Goal: Information Seeking & Learning: Find specific fact

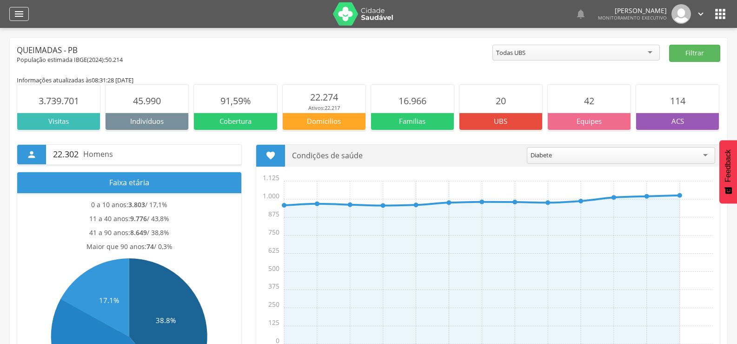
click at [24, 17] on icon "" at bounding box center [18, 13] width 11 height 11
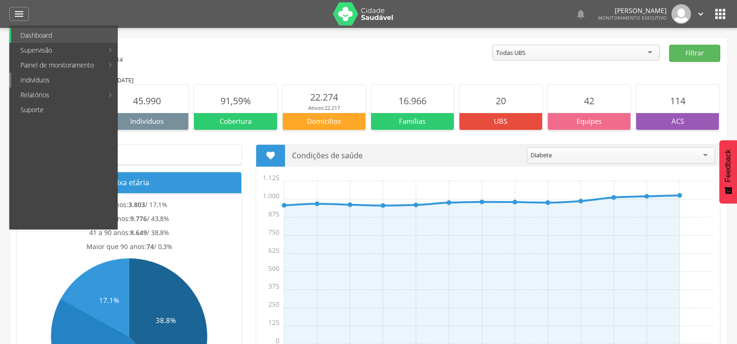
click at [45, 86] on link "Indivíduos" at bounding box center [64, 80] width 106 height 15
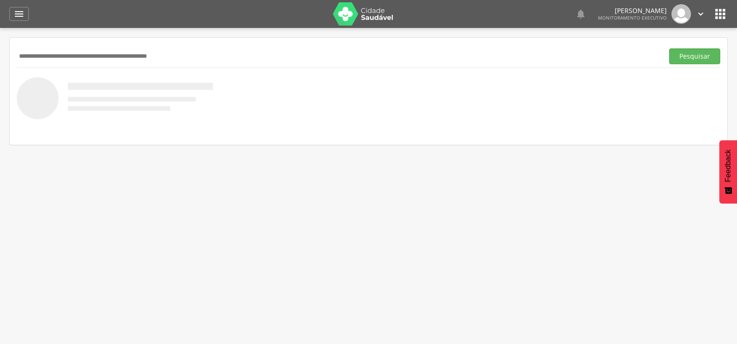
paste input "**********"
type input "**********"
click at [669, 48] on button "Pesquisar" at bounding box center [694, 56] width 51 height 16
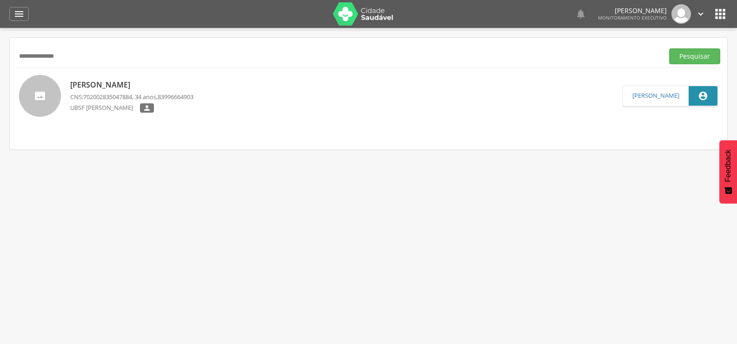
click at [138, 98] on p "CNS: 702002835047884 , 34 anos, 83996664903" at bounding box center [131, 97] width 123 height 9
type input "**********"
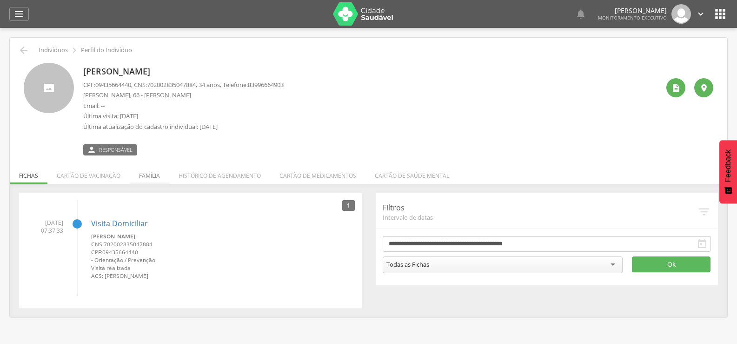
click at [143, 180] on li "Família" at bounding box center [150, 173] width 40 height 22
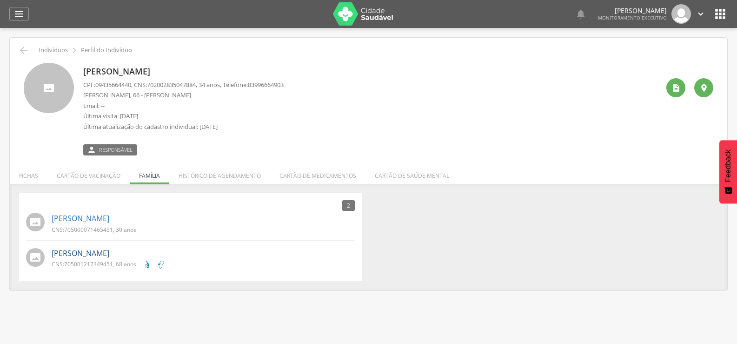
click at [109, 253] on link "[PERSON_NAME]" at bounding box center [81, 253] width 58 height 11
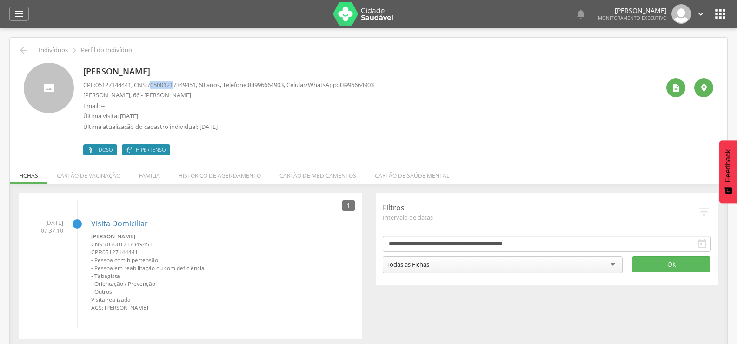
drag, startPoint x: 155, startPoint y: 86, endPoint x: 179, endPoint y: 86, distance: 24.2
click at [179, 86] on span "705001217349451" at bounding box center [171, 84] width 49 height 8
drag, startPoint x: 154, startPoint y: 83, endPoint x: 204, endPoint y: 83, distance: 49.3
click at [196, 83] on span "705001217349451" at bounding box center [171, 84] width 49 height 8
copy span "705001217349451"
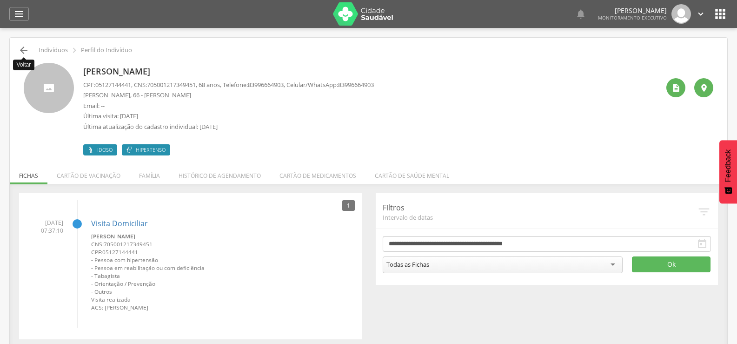
click at [28, 49] on icon "" at bounding box center [23, 50] width 11 height 11
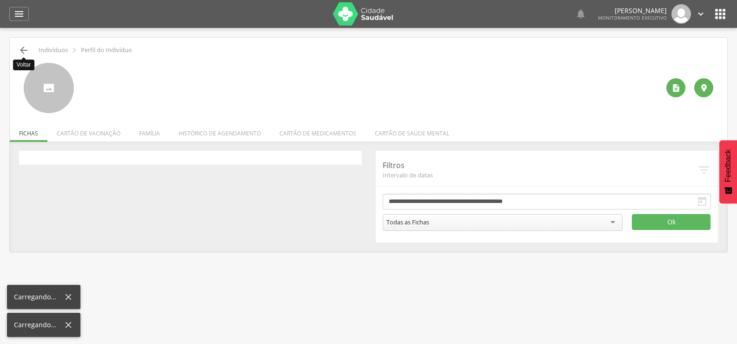
click at [28, 49] on icon "" at bounding box center [23, 50] width 11 height 11
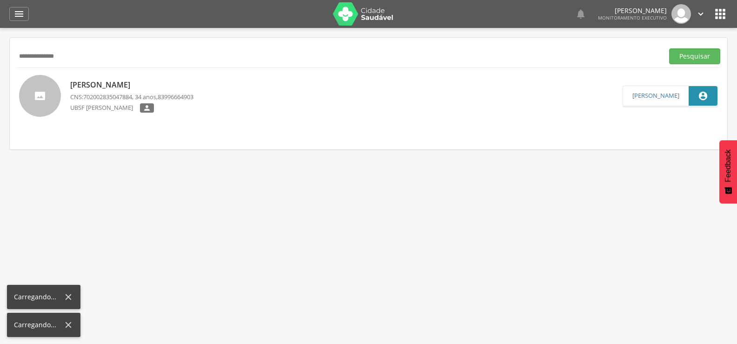
click at [28, 49] on input "**********" at bounding box center [338, 56] width 643 height 16
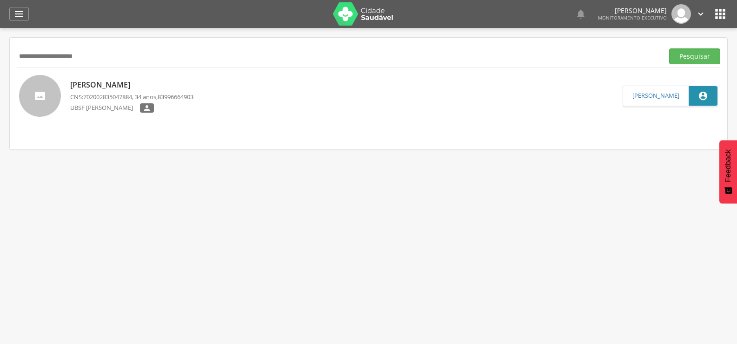
type input "**********"
click at [669, 48] on button "Pesquisar" at bounding box center [694, 56] width 51 height 16
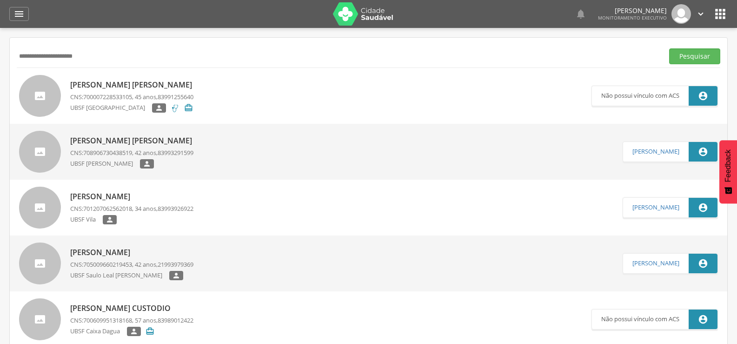
click at [158, 134] on div "[PERSON_NAME] [PERSON_NAME] CNS: 708906730438519 , 42 anos, 83993291599 UBSF [P…" at bounding box center [133, 152] width 127 height 39
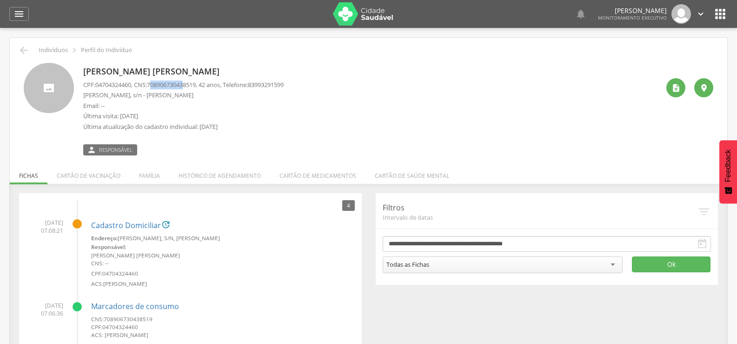
drag, startPoint x: 155, startPoint y: 81, endPoint x: 193, endPoint y: 83, distance: 37.7
click at [193, 83] on span "708906730438519" at bounding box center [171, 84] width 49 height 8
drag, startPoint x: 153, startPoint y: 84, endPoint x: 203, endPoint y: 87, distance: 49.9
click at [196, 87] on span "708906730438519" at bounding box center [171, 84] width 49 height 8
drag, startPoint x: 205, startPoint y: 85, endPoint x: 153, endPoint y: 81, distance: 51.3
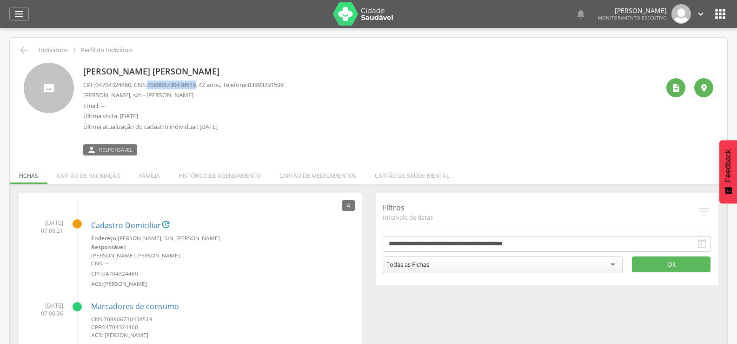
click at [153, 81] on p "CPF: 04704324460 , CNS: [PHONE_NUMBER] , 42 anos, Telefone: [PHONE_NUMBER]" at bounding box center [183, 84] width 200 height 9
copy span "708906730438519"
click at [140, 175] on li "Família" at bounding box center [150, 173] width 40 height 22
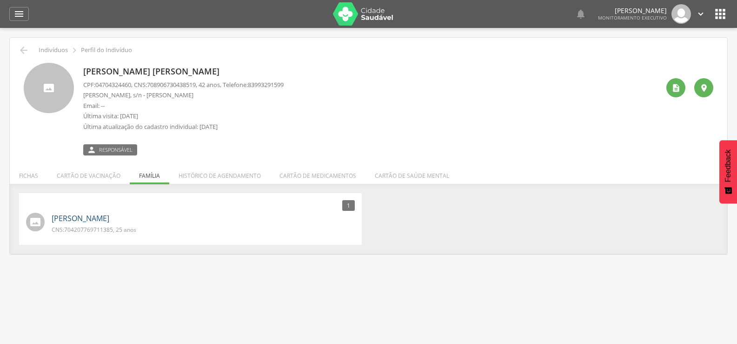
click at [101, 221] on link "[PERSON_NAME]" at bounding box center [81, 218] width 58 height 11
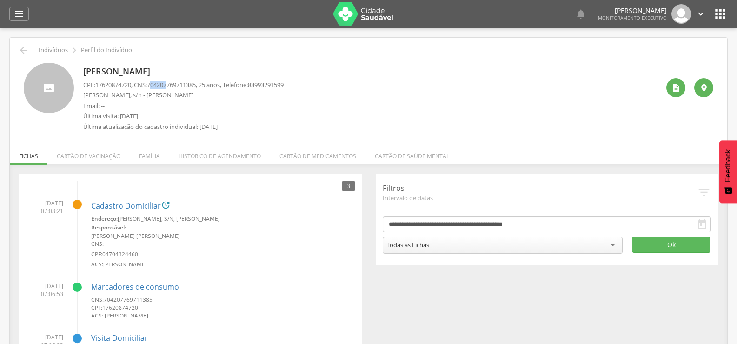
drag, startPoint x: 155, startPoint y: 83, endPoint x: 166, endPoint y: 86, distance: 11.5
click at [173, 87] on span "704207769711385" at bounding box center [171, 84] width 49 height 8
drag, startPoint x: 153, startPoint y: 84, endPoint x: 204, endPoint y: 80, distance: 50.4
click at [196, 80] on span "704207769711385" at bounding box center [171, 84] width 49 height 8
copy span "704207769711385"
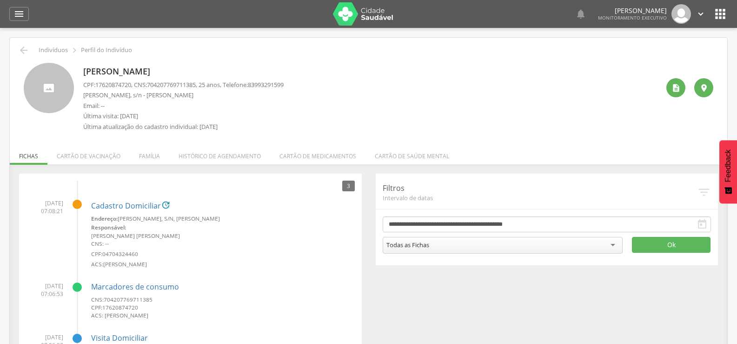
click at [22, 44] on div " Indivíduos  Perfil do Indivíduo [PERSON_NAME] CPF: 17620874720 , CNS: [PHONE…" at bounding box center [369, 235] width 718 height 394
click at [34, 49] on div " Indivíduos  Perfil do Indivíduo" at bounding box center [369, 50] width 704 height 11
click at [22, 53] on icon "" at bounding box center [23, 50] width 11 height 11
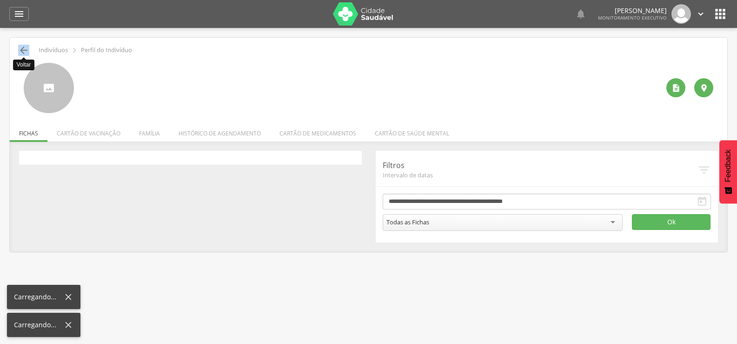
click at [22, 53] on icon "" at bounding box center [23, 50] width 11 height 11
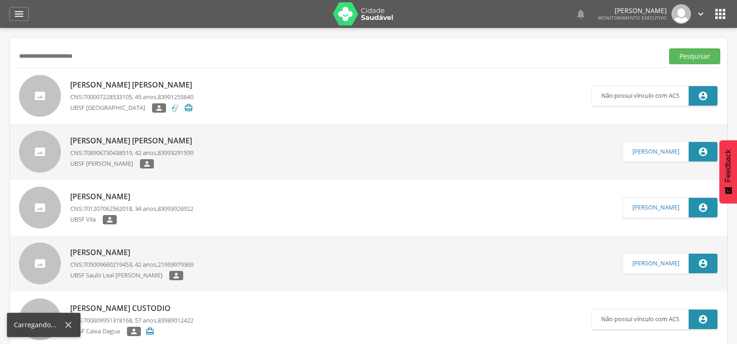
click at [22, 53] on input "**********" at bounding box center [338, 56] width 643 height 16
type input "**********"
click at [669, 48] on button "Pesquisar" at bounding box center [694, 56] width 51 height 16
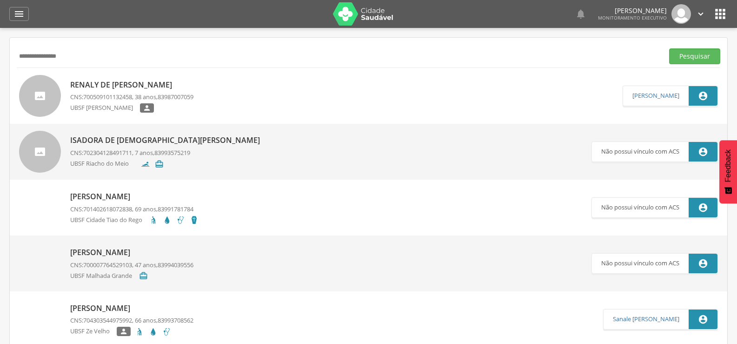
click at [92, 83] on p "Renaly de [PERSON_NAME]" at bounding box center [131, 85] width 123 height 11
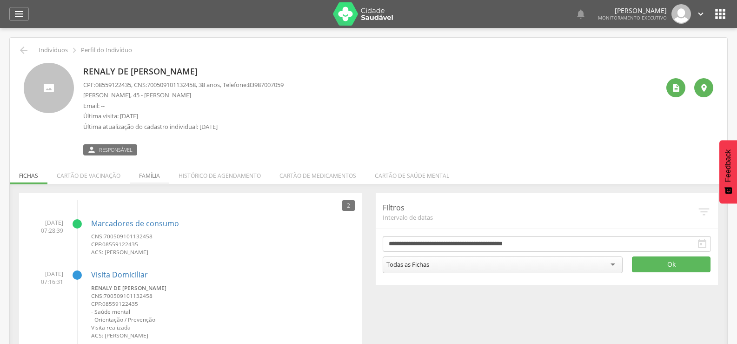
click at [153, 169] on li "Família" at bounding box center [150, 173] width 40 height 22
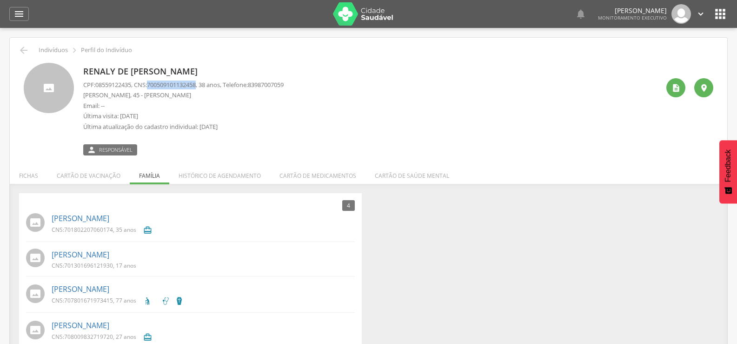
drag, startPoint x: 154, startPoint y: 84, endPoint x: 205, endPoint y: 86, distance: 50.3
click at [205, 86] on p "CPF: 08559122435 , CNS: [PHONE_NUMBER] , 38 anos, Telefone: [PHONE_NUMBER]" at bounding box center [183, 84] width 200 height 9
copy span "700509101132458"
click at [109, 258] on link "[PERSON_NAME]" at bounding box center [81, 254] width 58 height 11
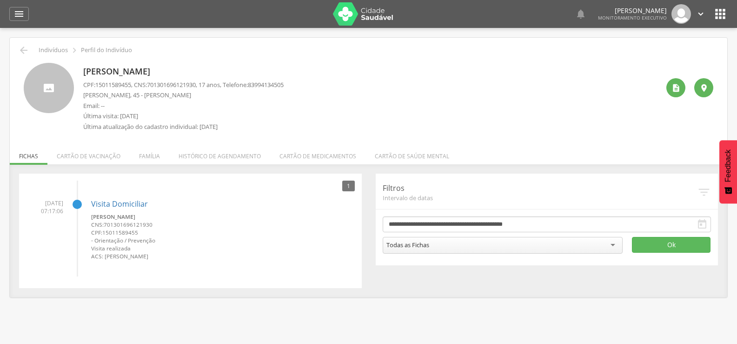
click at [151, 84] on p "CPF: 15011589455 , CNS: [PHONE_NUMBER] , 17 anos, Telefone: [PHONE_NUMBER]" at bounding box center [183, 84] width 200 height 9
drag, startPoint x: 153, startPoint y: 85, endPoint x: 205, endPoint y: 81, distance: 52.3
click at [205, 81] on p "CPF: 15011589455 , CNS: [PHONE_NUMBER] , 17 anos, Telefone: [PHONE_NUMBER]" at bounding box center [183, 84] width 200 height 9
copy span "701301696121930"
click at [24, 52] on icon "" at bounding box center [23, 50] width 11 height 11
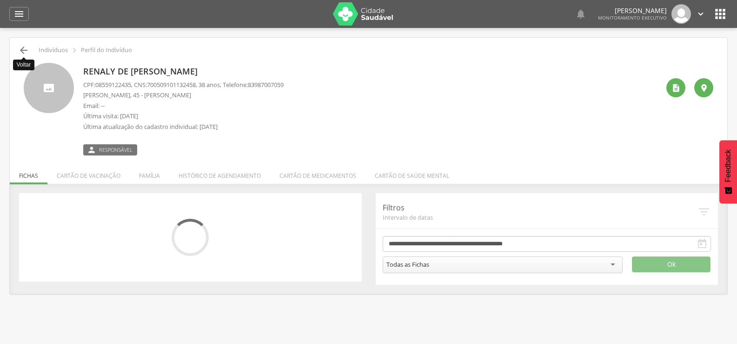
click at [26, 50] on icon "" at bounding box center [23, 50] width 11 height 11
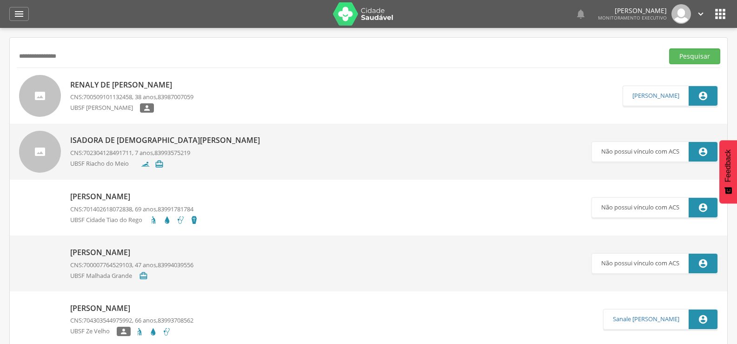
click at [26, 50] on input "**********" at bounding box center [338, 56] width 643 height 16
drag, startPoint x: 77, startPoint y: 57, endPoint x: 0, endPoint y: 85, distance: 82.3
click at [0, 85] on div " Supervisão  Distritos  Ubs Coordenador: - Queimadas / PB Intervalo de Tempo…" at bounding box center [368, 200] width 737 height 344
type input "**********"
click at [669, 48] on button "Pesquisar" at bounding box center [694, 56] width 51 height 16
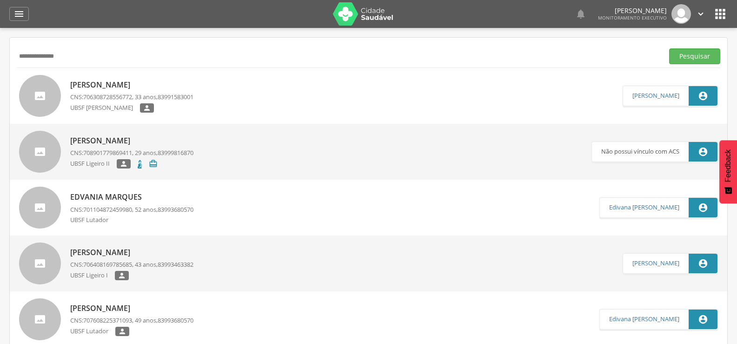
click at [124, 81] on p "[PERSON_NAME]" at bounding box center [131, 85] width 123 height 11
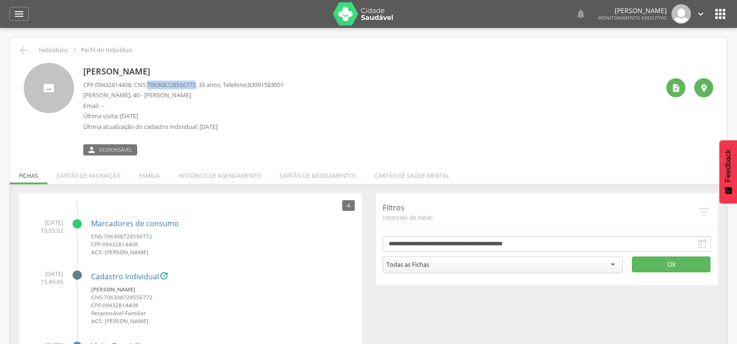
drag, startPoint x: 153, startPoint y: 85, endPoint x: 203, endPoint y: 87, distance: 50.7
click at [196, 87] on span "706308728556772" at bounding box center [171, 84] width 49 height 8
copy span "706308728556772"
click at [151, 165] on li "Família" at bounding box center [150, 173] width 40 height 22
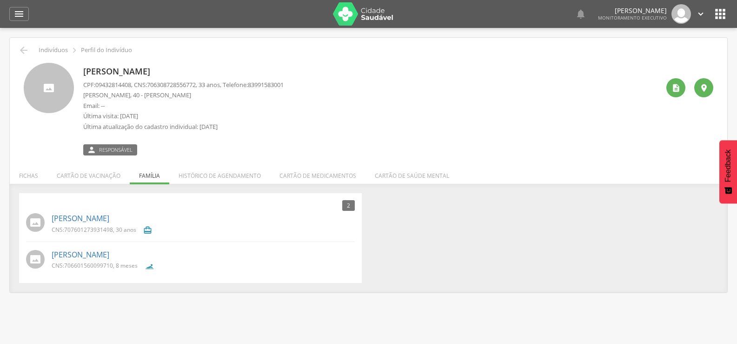
click at [114, 243] on ul "[PERSON_NAME] CNS: 707601273931498 , 30 anos  [PERSON_NAME] Brasileiro CNS: 70…" at bounding box center [190, 242] width 329 height 64
click at [109, 253] on link "[PERSON_NAME]" at bounding box center [81, 254] width 58 height 11
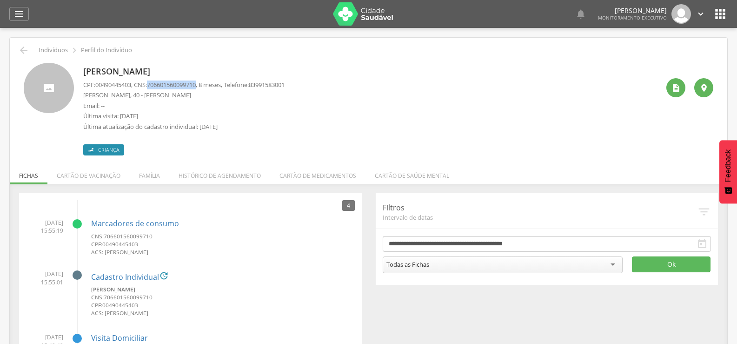
drag, startPoint x: 153, startPoint y: 83, endPoint x: 205, endPoint y: 88, distance: 52.3
click at [205, 88] on p "CPF: 00490445403 , CNS: [PHONE_NUMBER] , 8 meses, Telefone: [PHONE_NUMBER]" at bounding box center [183, 84] width 201 height 9
copy span "706601560099710"
click at [27, 47] on icon "" at bounding box center [23, 50] width 11 height 11
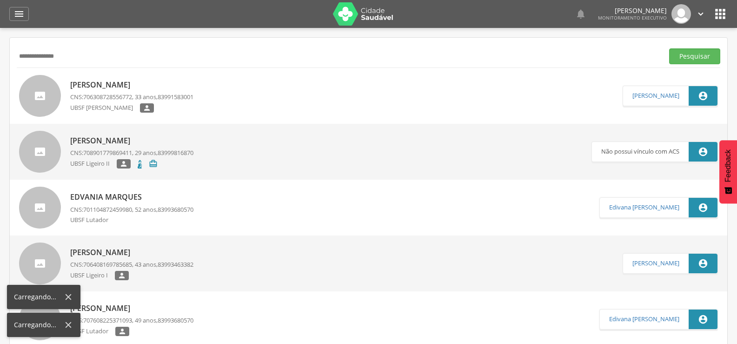
click at [27, 47] on div "**********" at bounding box center [369, 56] width 704 height 23
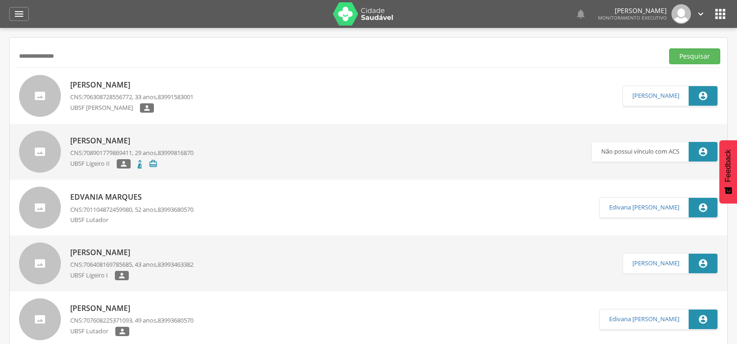
click at [75, 58] on input "**********" at bounding box center [338, 56] width 643 height 16
drag, startPoint x: 75, startPoint y: 58, endPoint x: 0, endPoint y: 59, distance: 75.4
click at [0, 59] on div " Supervisão  Distritos  Ubs Coordenador: - Queimadas / PB Intervalo de Tempo…" at bounding box center [368, 200] width 737 height 344
type input "**********"
click at [669, 48] on button "Pesquisar" at bounding box center [694, 56] width 51 height 16
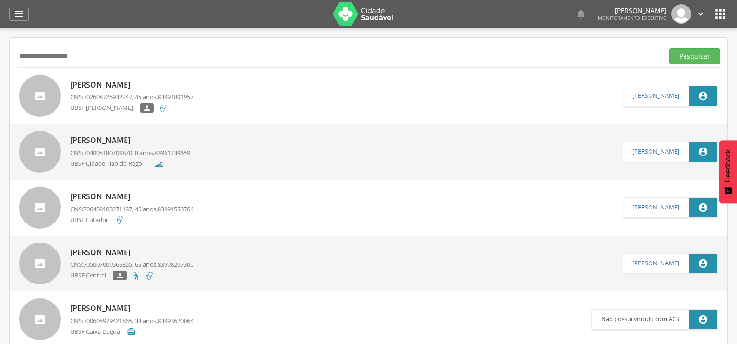
click at [108, 83] on p "[PERSON_NAME]" at bounding box center [131, 85] width 123 height 11
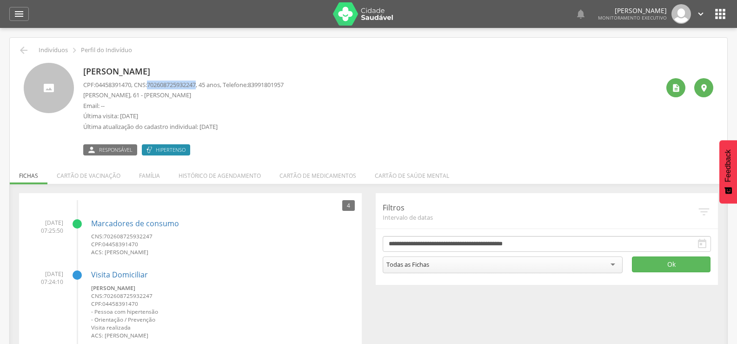
drag, startPoint x: 153, startPoint y: 83, endPoint x: 204, endPoint y: 86, distance: 50.8
click at [196, 86] on span "702608725932247" at bounding box center [171, 84] width 49 height 8
copy span "702608725932247"
click at [151, 181] on li "Família" at bounding box center [150, 173] width 40 height 22
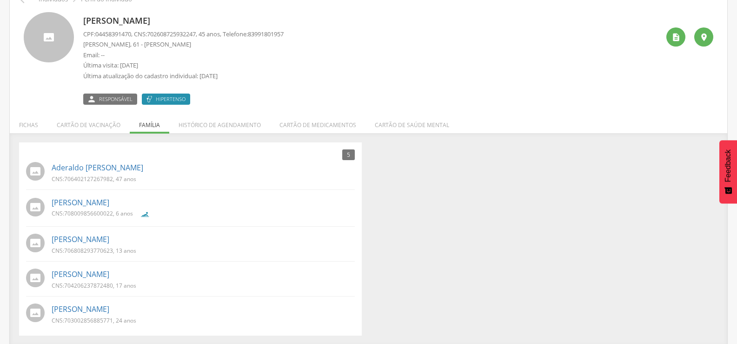
scroll to position [52, 0]
click at [133, 166] on link "Aderaldo [PERSON_NAME]" at bounding box center [98, 166] width 92 height 11
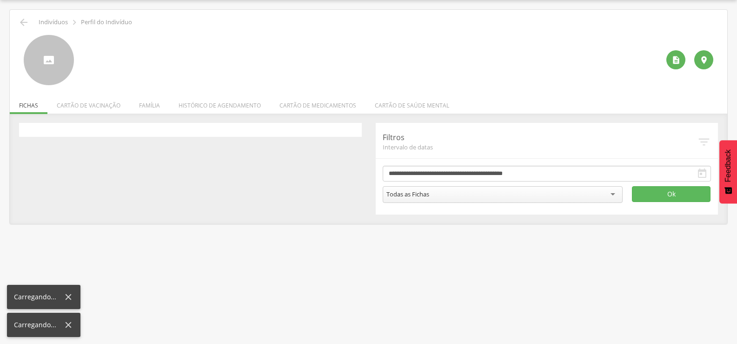
scroll to position [28, 0]
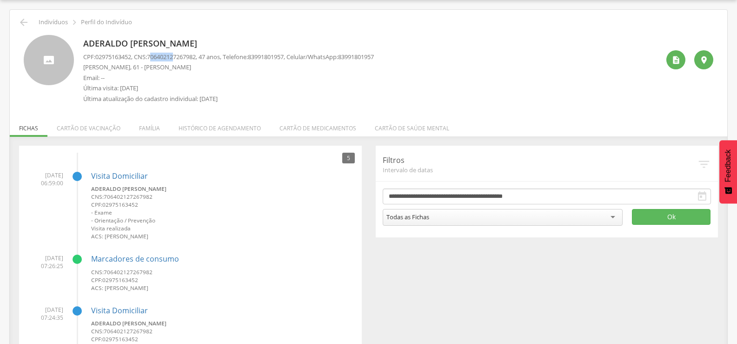
drag, startPoint x: 155, startPoint y: 55, endPoint x: 181, endPoint y: 55, distance: 26.0
click at [181, 55] on span "706402127267982" at bounding box center [171, 57] width 49 height 8
drag, startPoint x: 154, startPoint y: 52, endPoint x: 204, endPoint y: 54, distance: 49.8
click at [196, 54] on span "706402127267982" at bounding box center [171, 57] width 49 height 8
copy span "706402127267982"
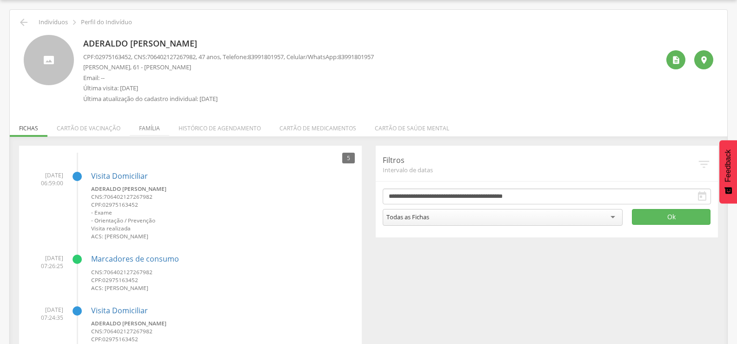
click at [145, 124] on li "Família" at bounding box center [150, 126] width 40 height 22
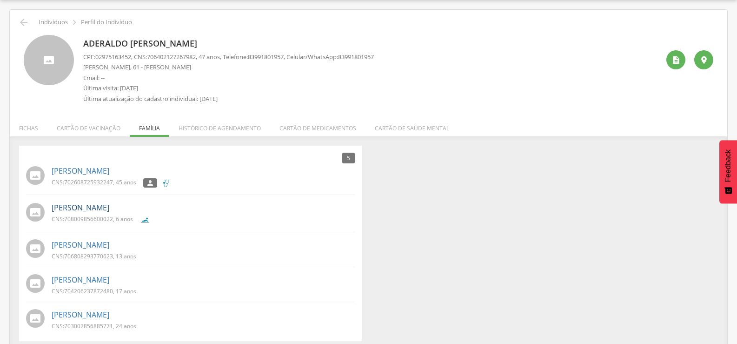
click at [109, 202] on link "[PERSON_NAME]" at bounding box center [81, 207] width 58 height 11
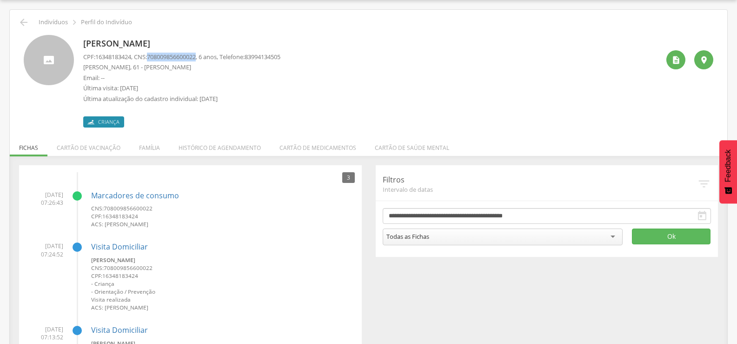
drag, startPoint x: 153, startPoint y: 56, endPoint x: 203, endPoint y: 53, distance: 49.8
click at [196, 53] on span "708009856600022" at bounding box center [171, 57] width 49 height 8
copy span "708009856600022"
click at [26, 23] on icon "" at bounding box center [23, 22] width 11 height 11
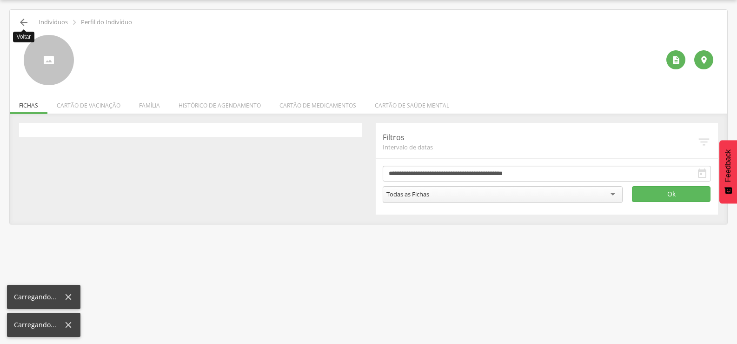
click at [26, 23] on icon "" at bounding box center [23, 22] width 11 height 11
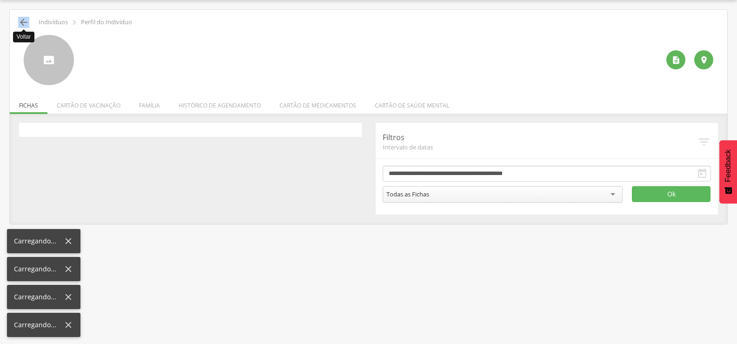
click at [26, 23] on icon "" at bounding box center [23, 22] width 11 height 11
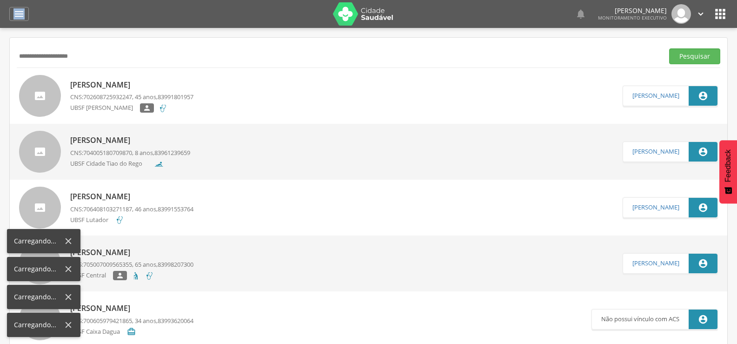
click at [26, 23] on div " Dashboard Supervisão Produtividade Mapa da cidade Mapa de cobertura Ranking A…" at bounding box center [368, 14] width 719 height 28
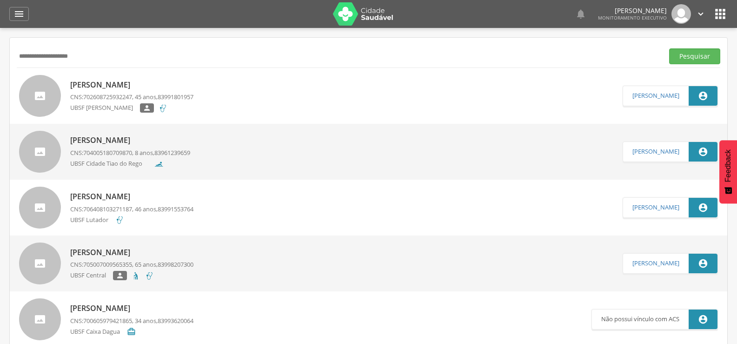
drag, startPoint x: 103, startPoint y: 51, endPoint x: 0, endPoint y: 54, distance: 103.3
click at [17, 54] on input "**********" at bounding box center [338, 56] width 643 height 16
type input "******"
click at [669, 48] on button "Pesquisar" at bounding box center [694, 56] width 51 height 16
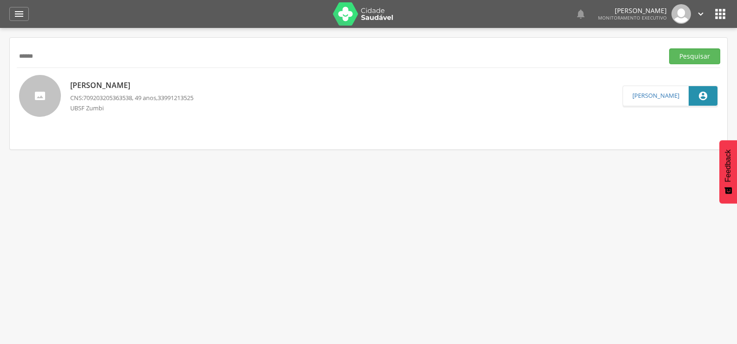
click at [72, 82] on p "[PERSON_NAME]" at bounding box center [131, 85] width 123 height 11
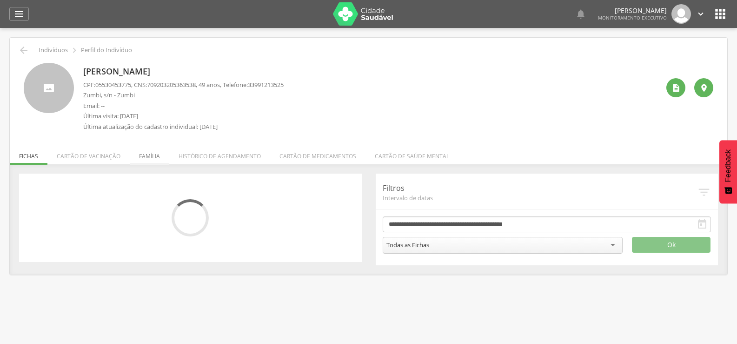
click at [155, 150] on li "Família" at bounding box center [150, 154] width 40 height 22
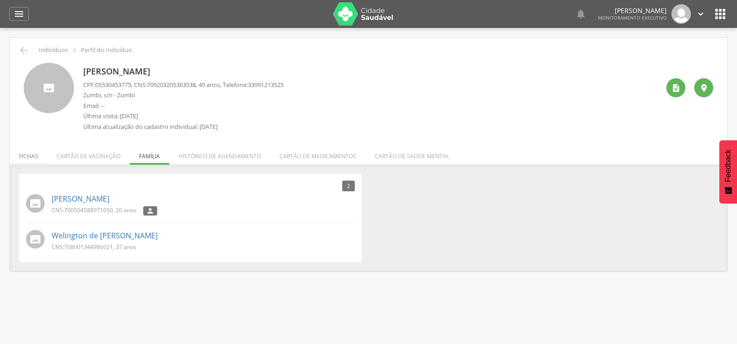
click at [40, 156] on li "Fichas" at bounding box center [29, 154] width 38 height 22
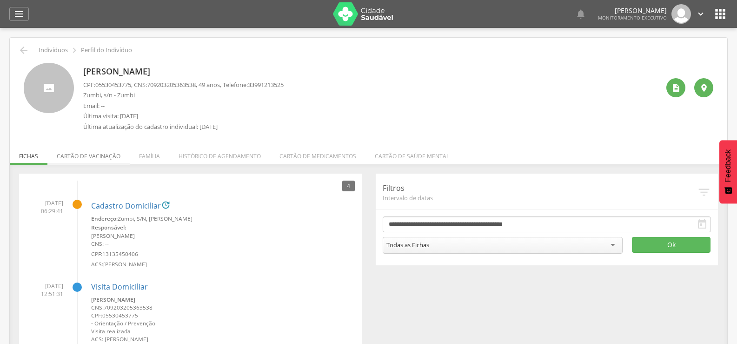
click at [70, 153] on li "Cartão de vacinação" at bounding box center [88, 154] width 82 height 22
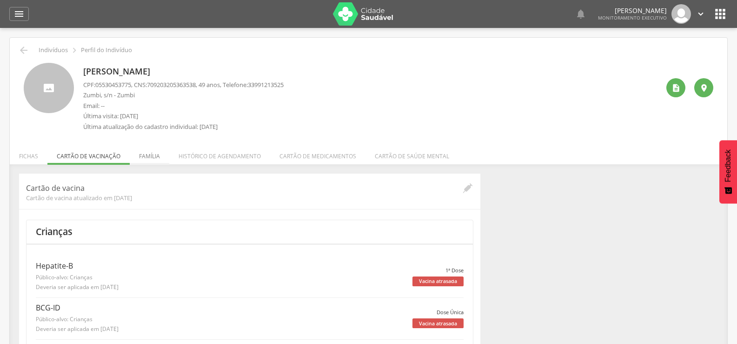
click at [136, 153] on li "Família" at bounding box center [150, 154] width 40 height 22
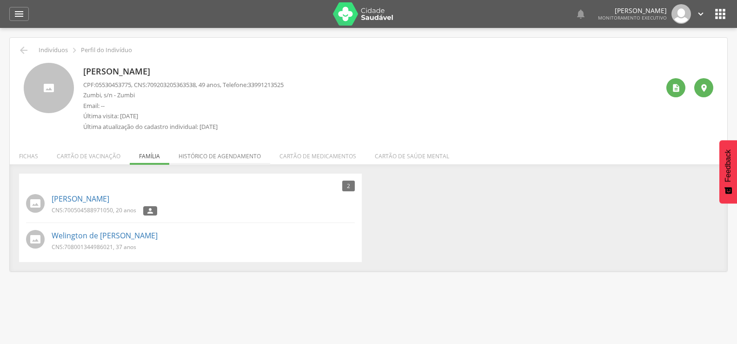
click at [192, 156] on li "Histórico de agendamento" at bounding box center [219, 154] width 101 height 22
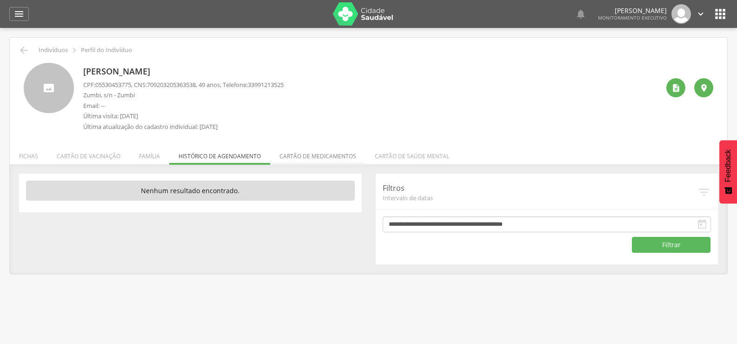
click at [285, 159] on li "Cartão de medicamentos" at bounding box center [317, 154] width 95 height 22
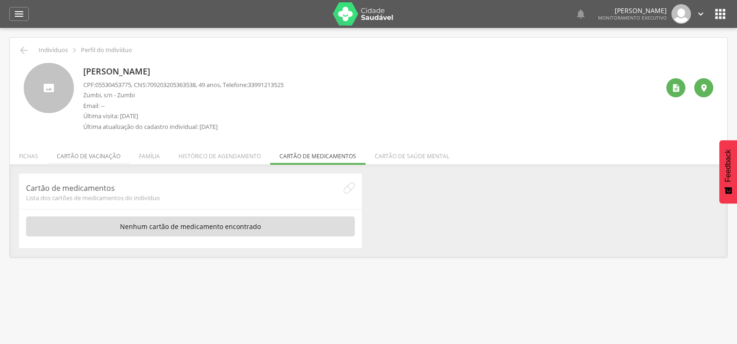
click at [77, 153] on li "Cartão de vacinação" at bounding box center [88, 154] width 82 height 22
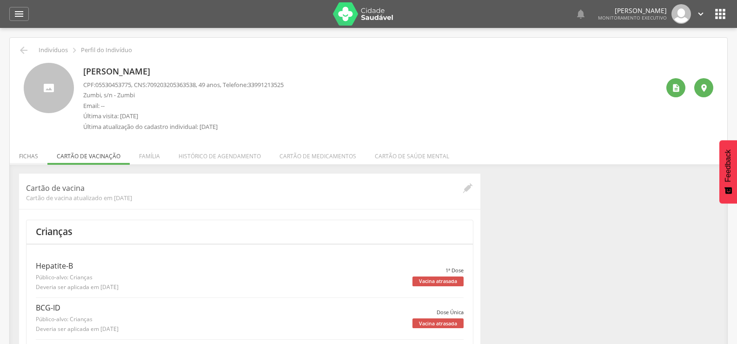
click at [20, 156] on li "Fichas" at bounding box center [29, 154] width 38 height 22
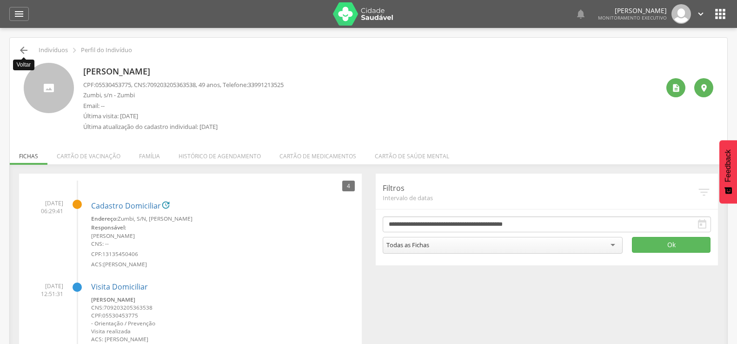
click at [19, 47] on icon "" at bounding box center [23, 50] width 11 height 11
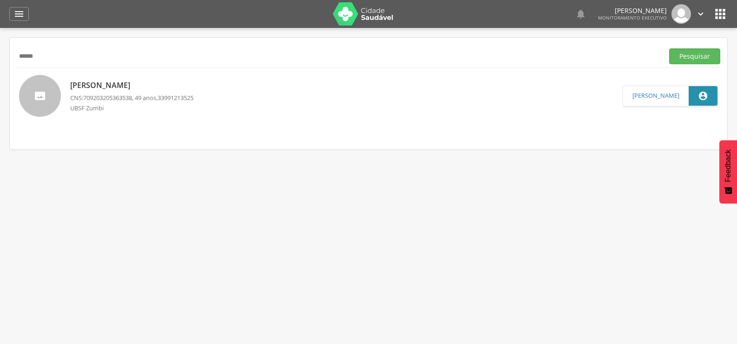
click at [0, 55] on div " Supervisão  Distritos  Ubs Coordenador: - Queimadas / PB Intervalo de Tempo…" at bounding box center [368, 200] width 737 height 344
drag, startPoint x: 48, startPoint y: 61, endPoint x: 18, endPoint y: 65, distance: 30.1
click at [18, 65] on div "****** Pesquisar" at bounding box center [369, 56] width 704 height 23
type input "*****"
click at [669, 48] on button "Pesquisar" at bounding box center [694, 56] width 51 height 16
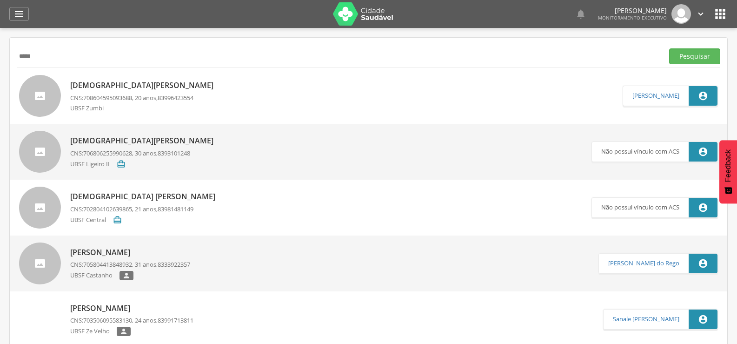
click at [99, 77] on div "[DEMOGRAPHIC_DATA][PERSON_NAME] CNS: 708604595093688 , 20 anos, 83996423554 UBS…" at bounding box center [144, 95] width 148 height 37
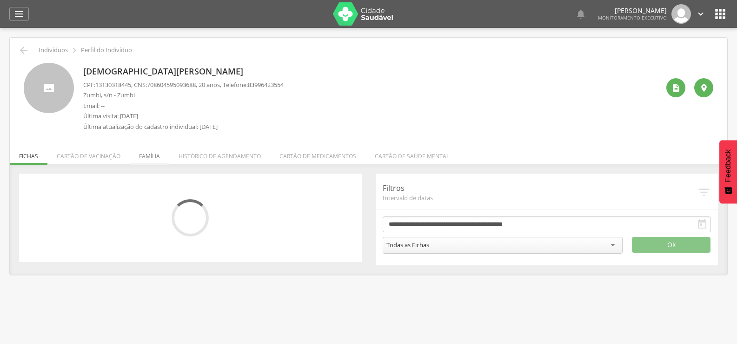
click at [154, 160] on li "Família" at bounding box center [150, 154] width 40 height 22
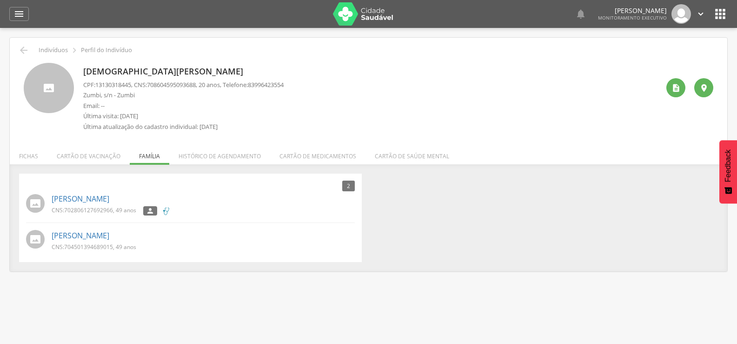
click at [15, 80] on div " Indivíduos  Perfil do Indivíduo [DEMOGRAPHIC_DATA][PERSON_NAME] CPF: 1313031…" at bounding box center [369, 154] width 718 height 233
click at [27, 53] on icon "" at bounding box center [23, 50] width 11 height 11
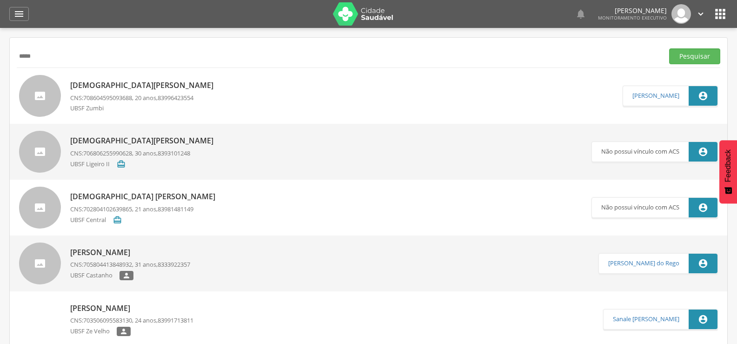
drag, startPoint x: 161, startPoint y: 60, endPoint x: 0, endPoint y: 72, distance: 161.9
click at [0, 72] on div " Supervisão  Distritos  Ubs Coordenador: - Queimadas / PB Intervalo de Tempo…" at bounding box center [368, 200] width 737 height 344
click at [669, 48] on button "Pesquisar" at bounding box center [694, 56] width 51 height 16
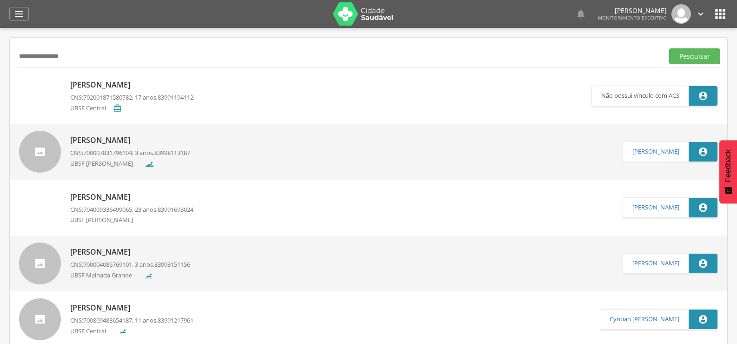
click at [669, 48] on button "Pesquisar" at bounding box center [694, 56] width 51 height 16
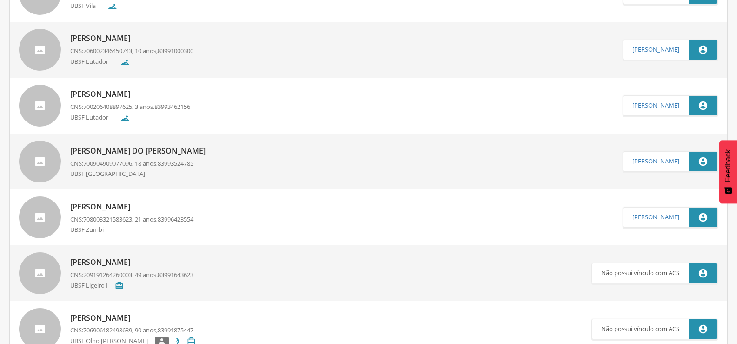
scroll to position [233, 0]
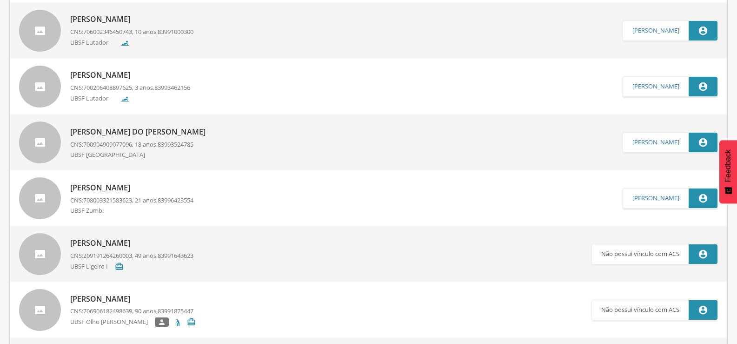
click at [101, 184] on p "[PERSON_NAME]" at bounding box center [131, 187] width 123 height 11
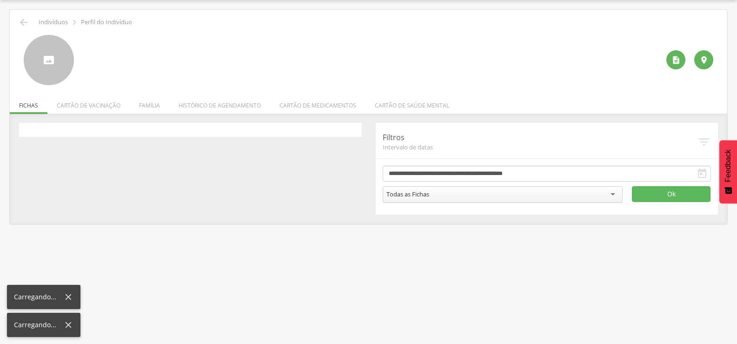
scroll to position [28, 0]
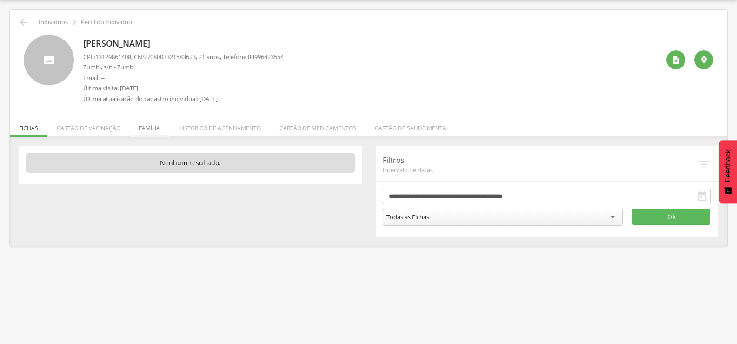
click at [132, 123] on li "Família" at bounding box center [150, 126] width 40 height 22
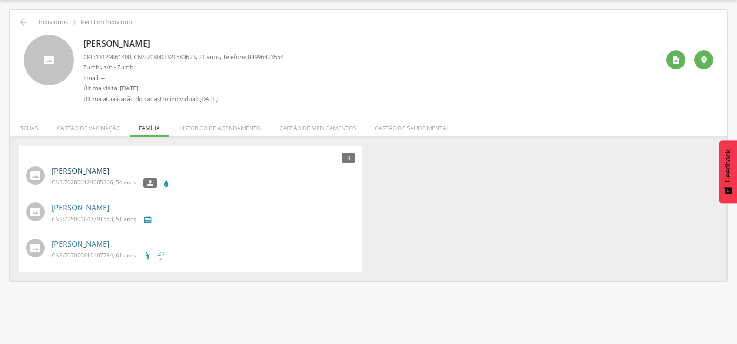
click at [109, 174] on link "[PERSON_NAME]" at bounding box center [81, 171] width 58 height 11
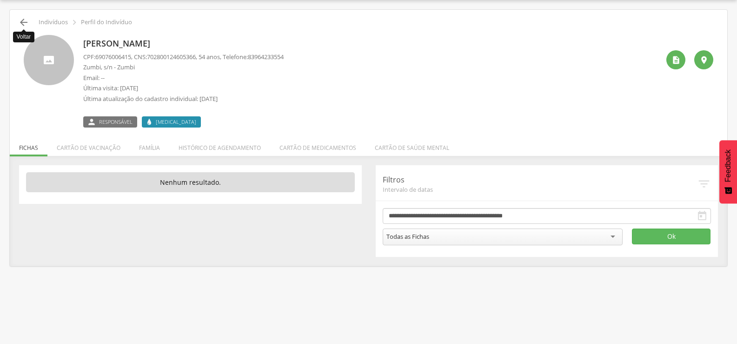
click at [24, 23] on icon "" at bounding box center [23, 22] width 11 height 11
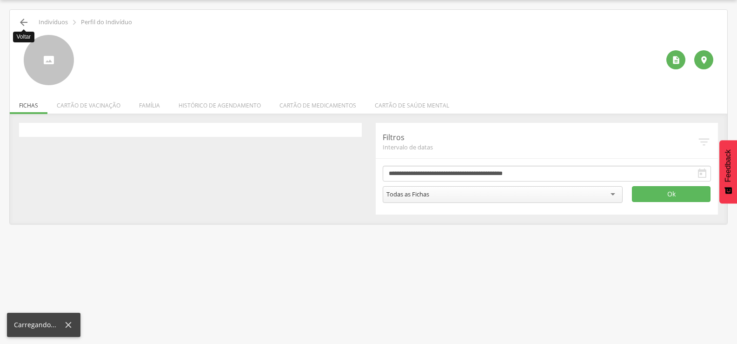
click at [24, 23] on icon "" at bounding box center [23, 22] width 11 height 11
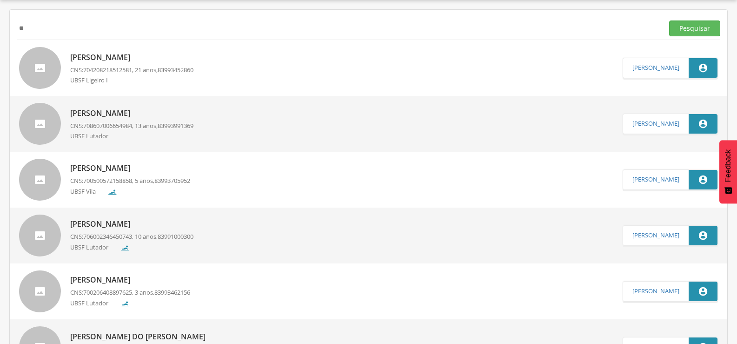
type input "*"
type input "******"
click at [669, 20] on button "Pesquisar" at bounding box center [694, 28] width 51 height 16
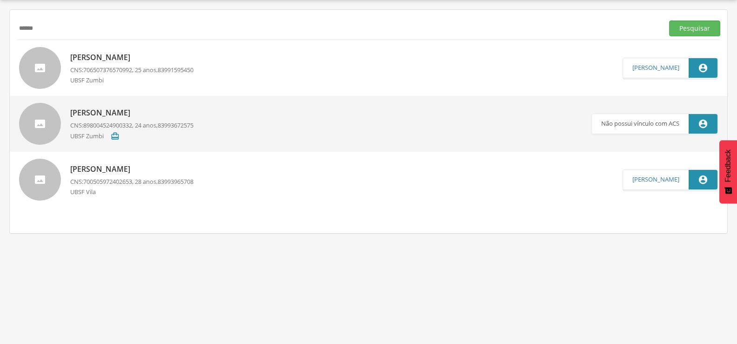
click at [134, 80] on div "UBSF Zumbi" at bounding box center [131, 81] width 123 height 11
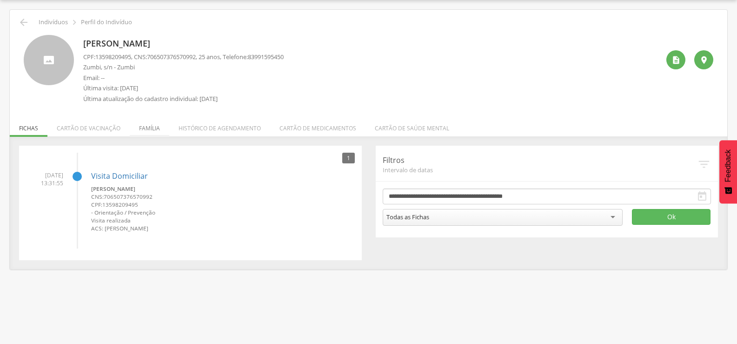
click at [142, 122] on li "Família" at bounding box center [150, 126] width 40 height 22
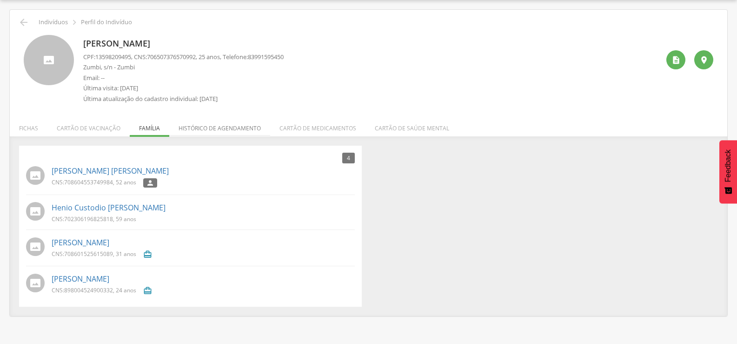
click at [197, 136] on li "Histórico de agendamento" at bounding box center [219, 126] width 101 height 22
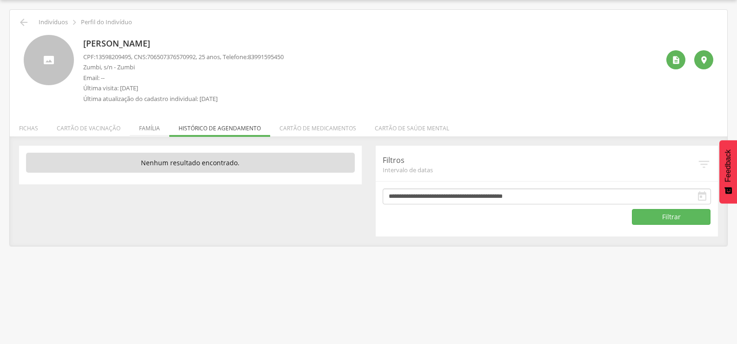
click at [153, 133] on li "Família" at bounding box center [150, 126] width 40 height 22
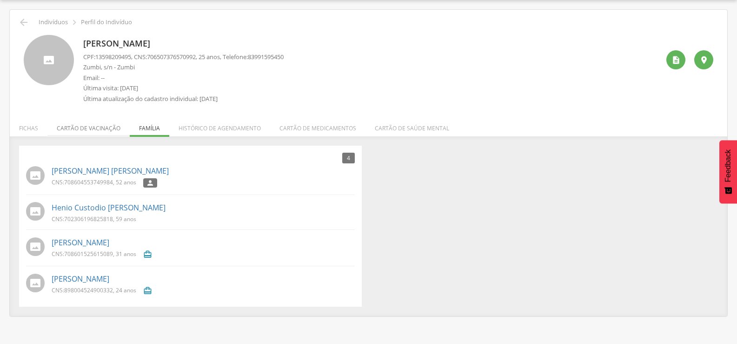
click at [111, 123] on li "Cartão de vacinação" at bounding box center [88, 126] width 82 height 22
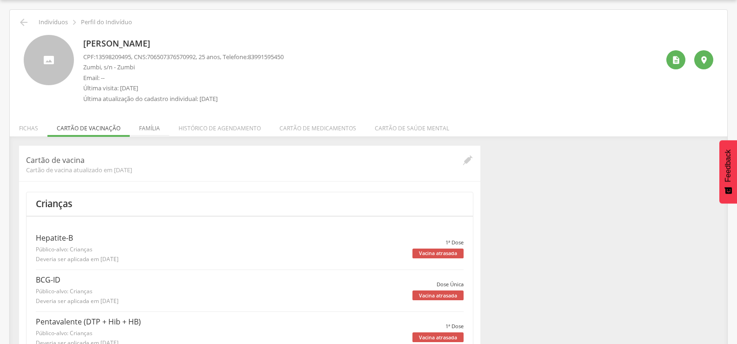
click at [144, 127] on li "Família" at bounding box center [150, 126] width 40 height 22
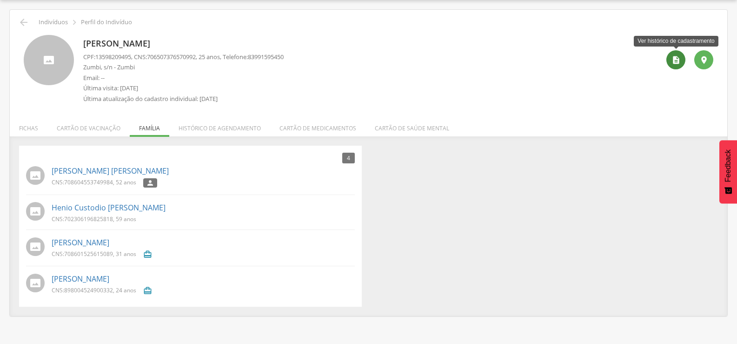
click at [674, 63] on icon "" at bounding box center [676, 59] width 9 height 9
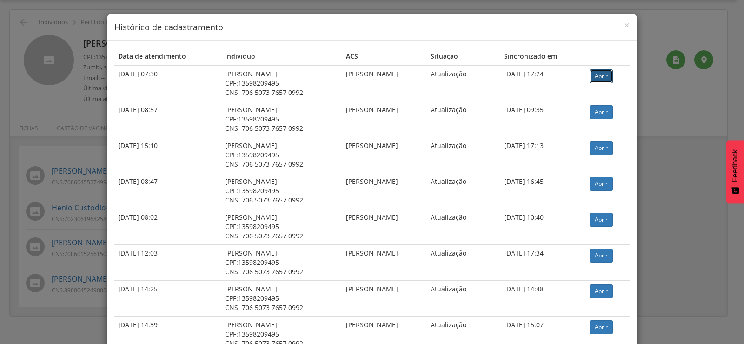
click at [592, 77] on link "Abrir" at bounding box center [601, 76] width 23 height 14
click at [0, 98] on div "× Histórico de cadastramento Data de atendimento Indivíduo ACS Situação Sincron…" at bounding box center [372, 172] width 744 height 344
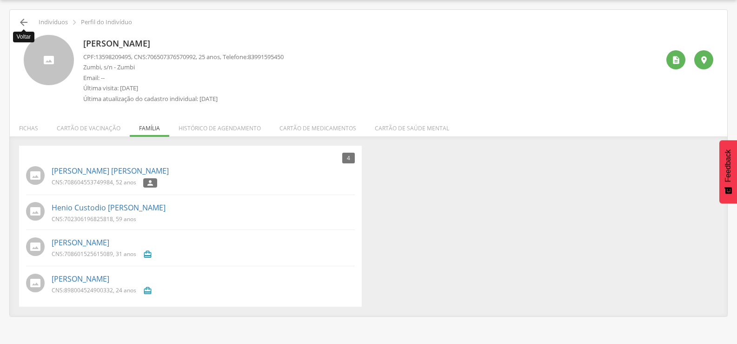
click at [24, 25] on icon "" at bounding box center [23, 22] width 11 height 11
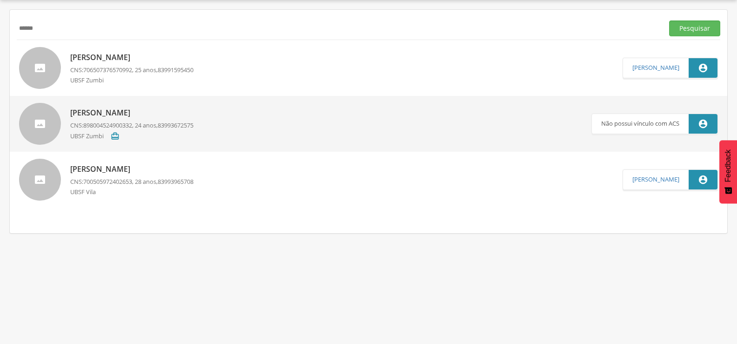
drag, startPoint x: 107, startPoint y: 24, endPoint x: 0, endPoint y: 30, distance: 107.2
click at [0, 30] on div " Supervisão  Distritos  Ubs Coordenador: - Queimadas / PB Intervalo de Tempo…" at bounding box center [368, 172] width 737 height 344
click at [669, 20] on button "Pesquisar" at bounding box center [694, 28] width 51 height 16
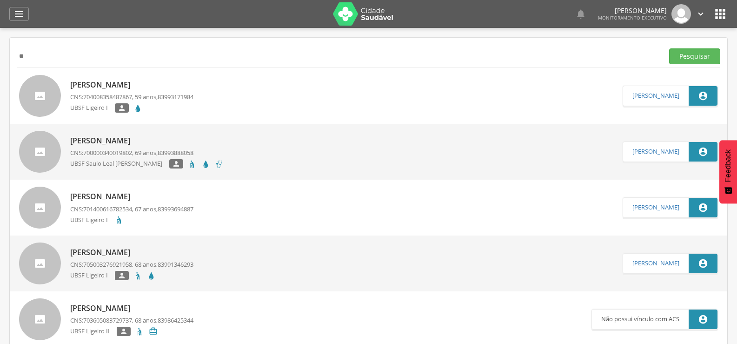
type input "*"
type input "********"
click at [669, 48] on button "Pesquisar" at bounding box center [694, 56] width 51 height 16
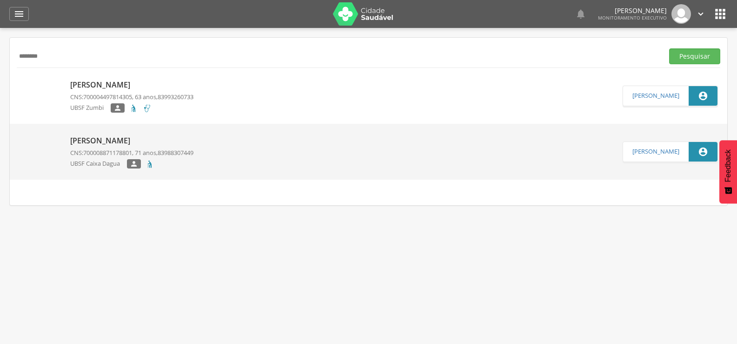
click at [113, 80] on p "[PERSON_NAME]" at bounding box center [131, 85] width 123 height 11
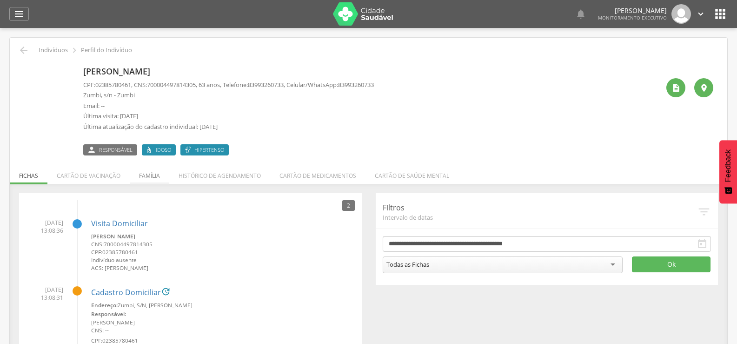
click at [159, 178] on li "Família" at bounding box center [150, 173] width 40 height 22
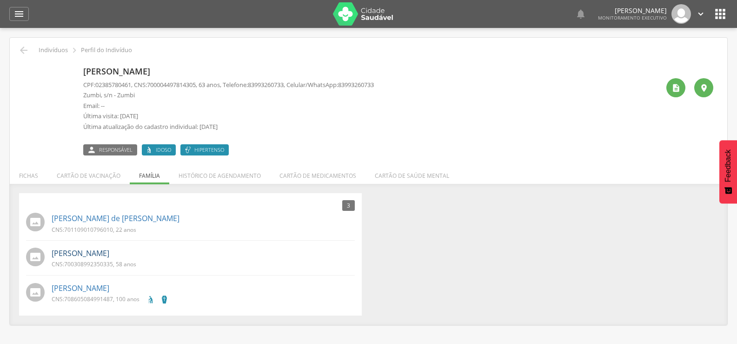
click at [80, 255] on link "[PERSON_NAME]" at bounding box center [81, 253] width 58 height 11
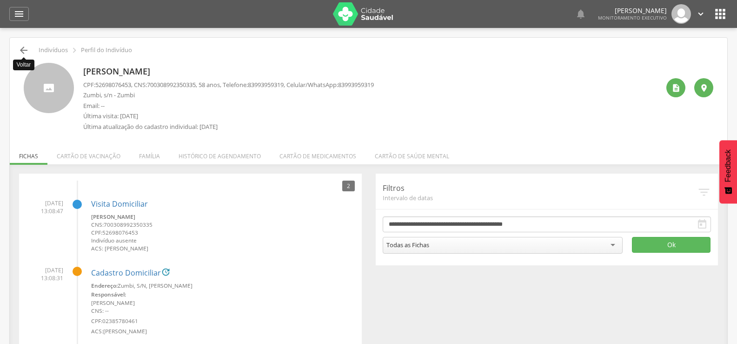
click at [25, 53] on icon "" at bounding box center [23, 50] width 11 height 11
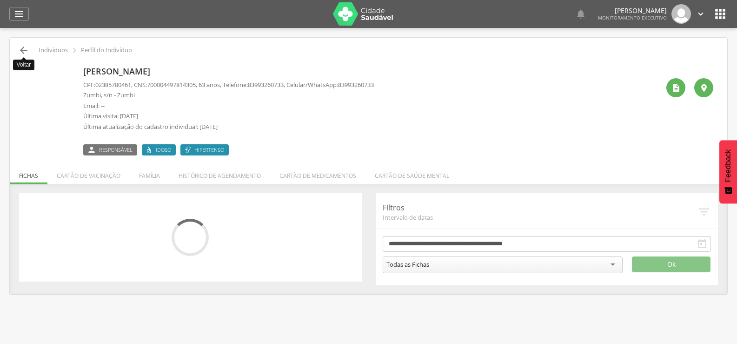
click at [25, 53] on icon "" at bounding box center [23, 50] width 11 height 11
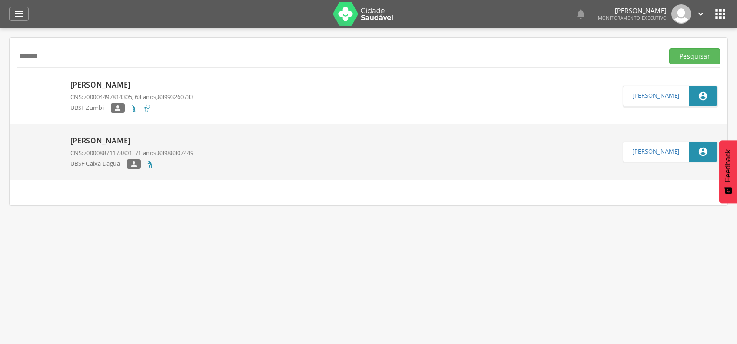
drag, startPoint x: 52, startPoint y: 54, endPoint x: 0, endPoint y: 60, distance: 52.3
click at [0, 60] on div " Supervisão  Distritos  Ubs Coordenador: - Queimadas / PB Intervalo de Tempo…" at bounding box center [368, 200] width 737 height 344
type input "*"
click at [10, 11] on div "" at bounding box center [19, 14] width 20 height 14
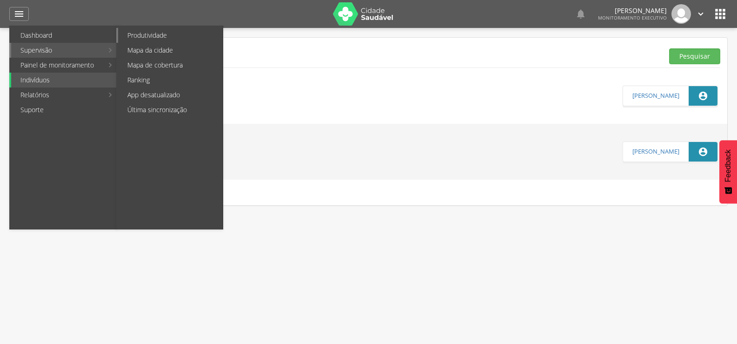
click at [173, 40] on link "Produtividade" at bounding box center [170, 35] width 105 height 15
type input "**********"
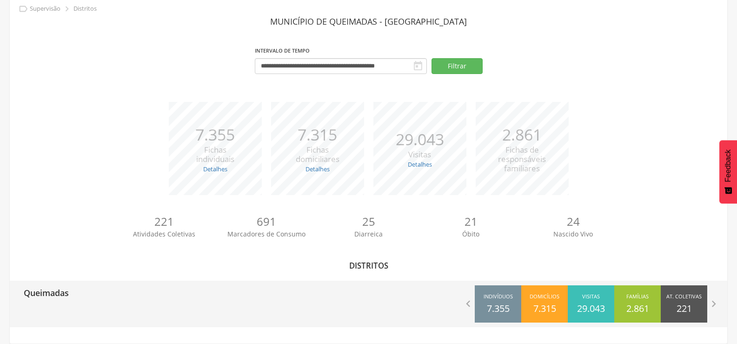
click at [67, 299] on p "Queimadas" at bounding box center [46, 289] width 45 height 19
type input "**********"
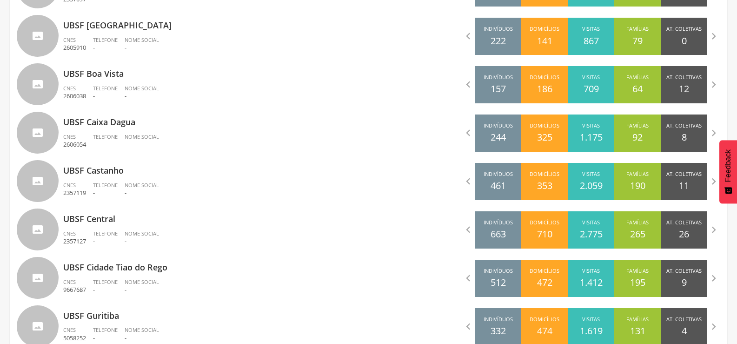
scroll to position [81, 0]
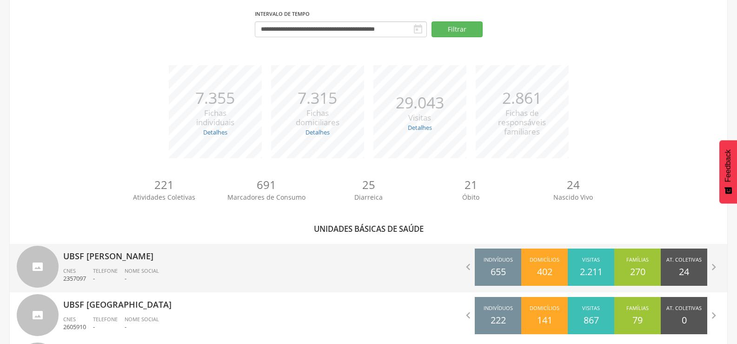
click at [138, 260] on p "UBSF [PERSON_NAME]" at bounding box center [212, 253] width 299 height 19
type input "**********"
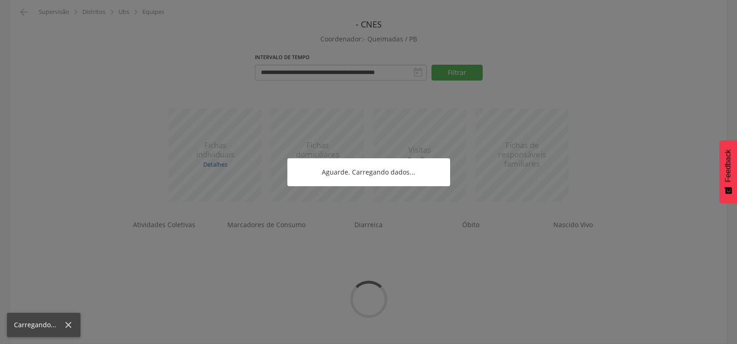
scroll to position [38, 0]
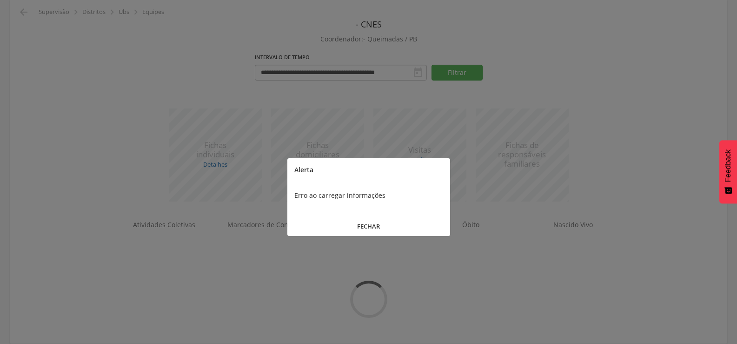
click at [365, 223] on button "FECHAR" at bounding box center [368, 226] width 163 height 20
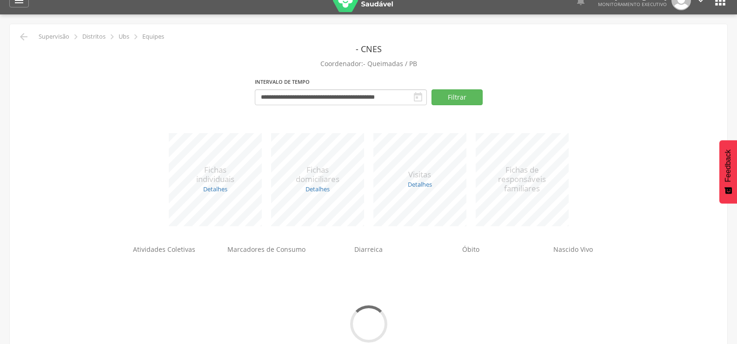
scroll to position [0, 0]
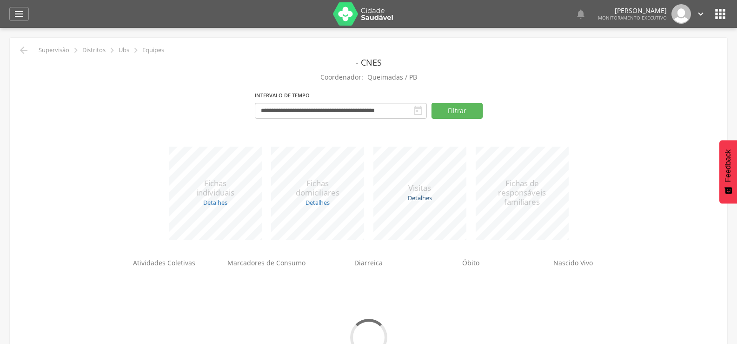
click at [418, 199] on link "Detalhes" at bounding box center [420, 197] width 24 height 8
click at [319, 200] on link "Detalhes" at bounding box center [318, 202] width 24 height 8
click at [208, 201] on link "Detalhes" at bounding box center [215, 202] width 24 height 8
click at [394, 107] on input "**********" at bounding box center [341, 111] width 172 height 16
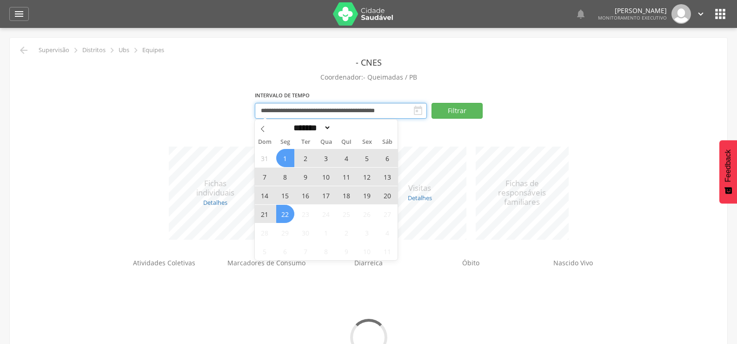
click at [394, 107] on input "**********" at bounding box center [341, 111] width 172 height 16
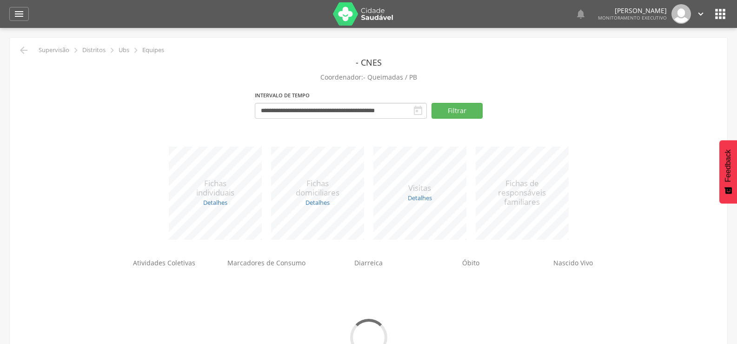
click at [404, 81] on p "Coordenador: - Queimadas / PB" at bounding box center [369, 77] width 704 height 13
